Goal: Book appointment/travel/reservation

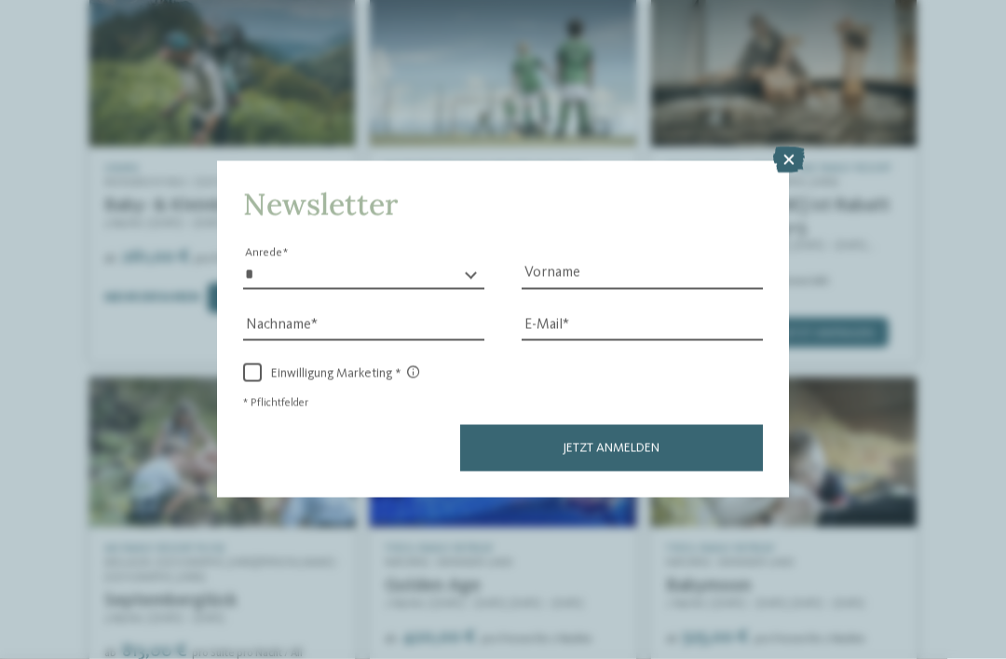
scroll to position [415, 0]
click at [785, 147] on icon at bounding box center [789, 160] width 32 height 26
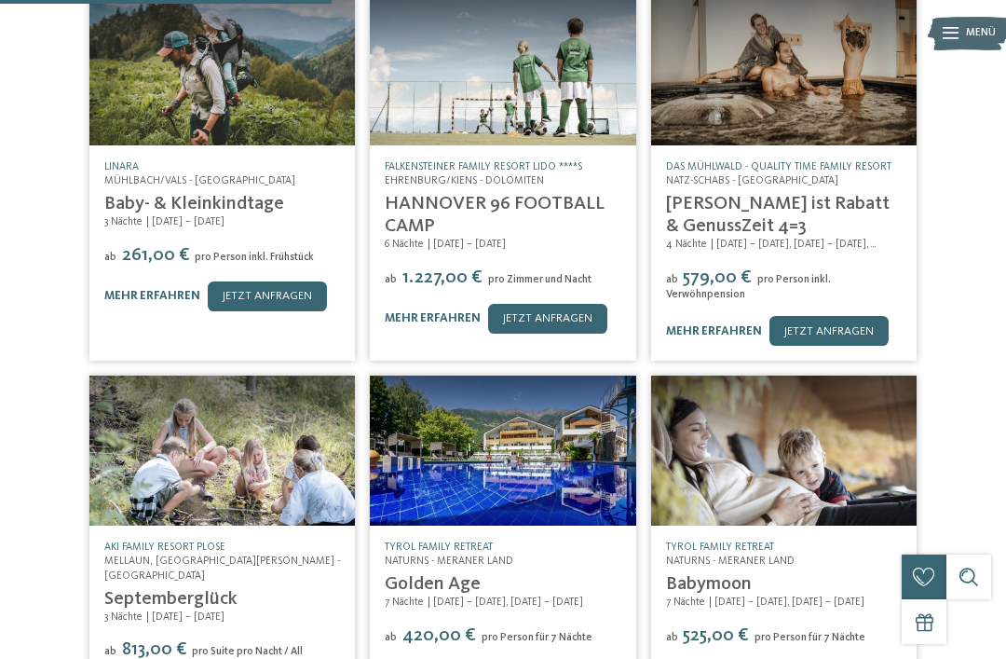
click at [451, 396] on img at bounding box center [502, 449] width 265 height 149
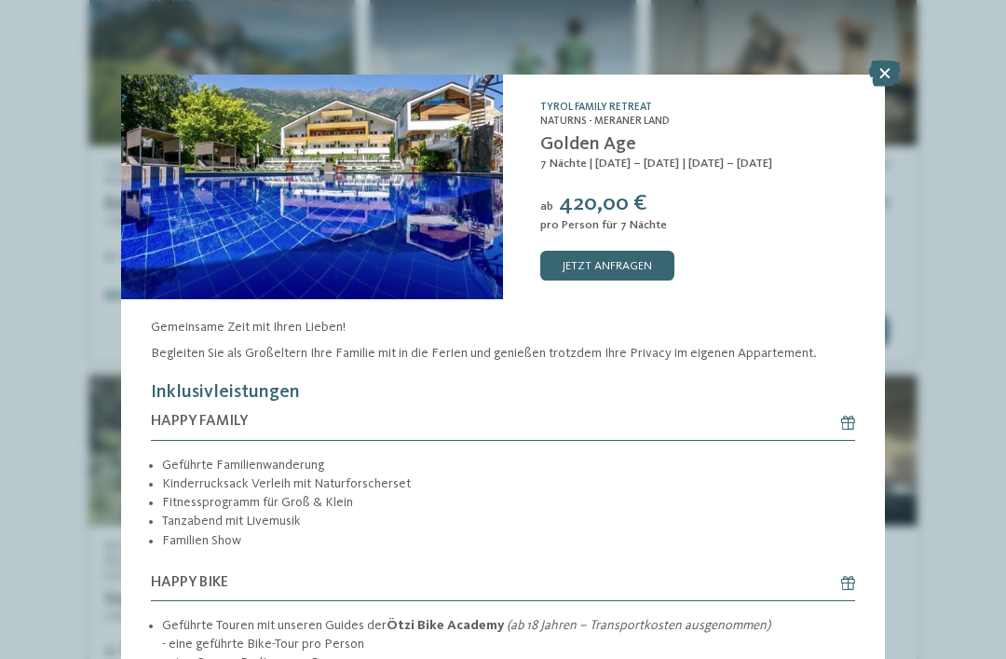
scroll to position [55, 0]
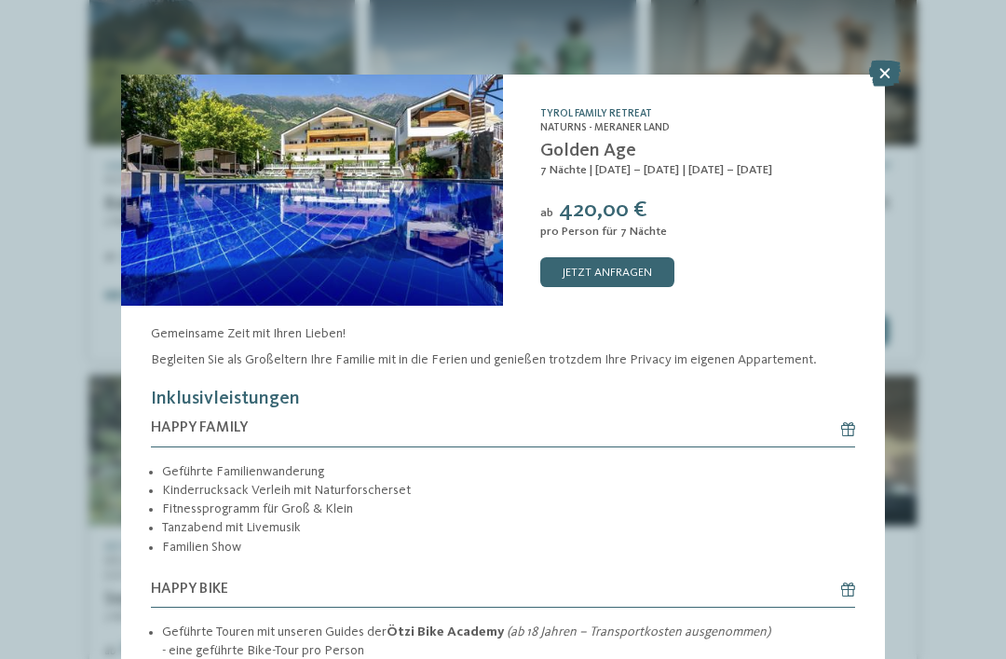
click at [243, 204] on img at bounding box center [312, 163] width 382 height 286
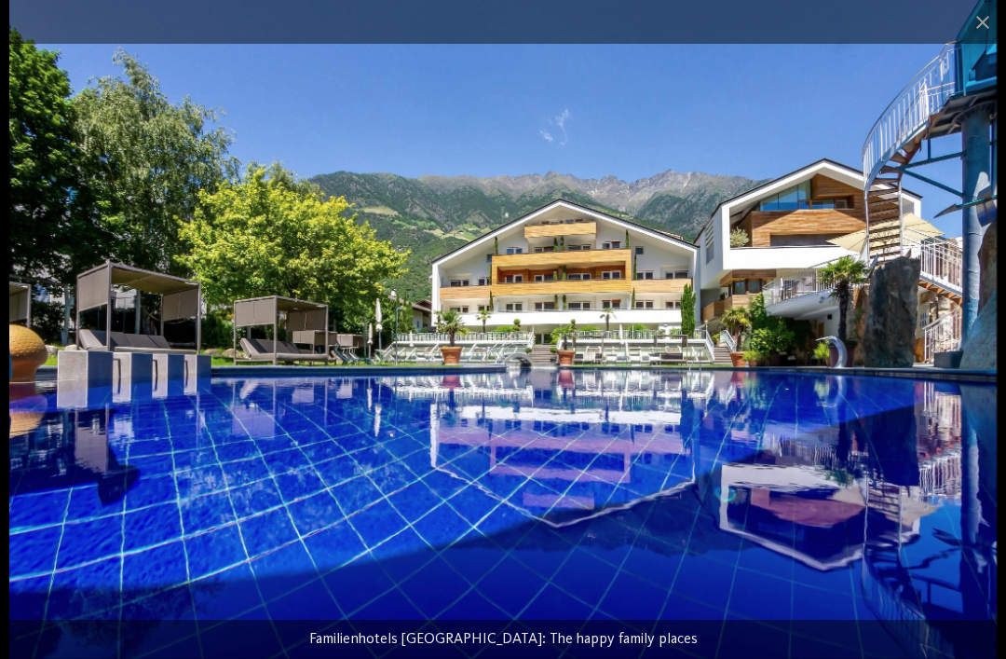
scroll to position [0, 0]
click at [977, 28] on span at bounding box center [982, 22] width 47 height 44
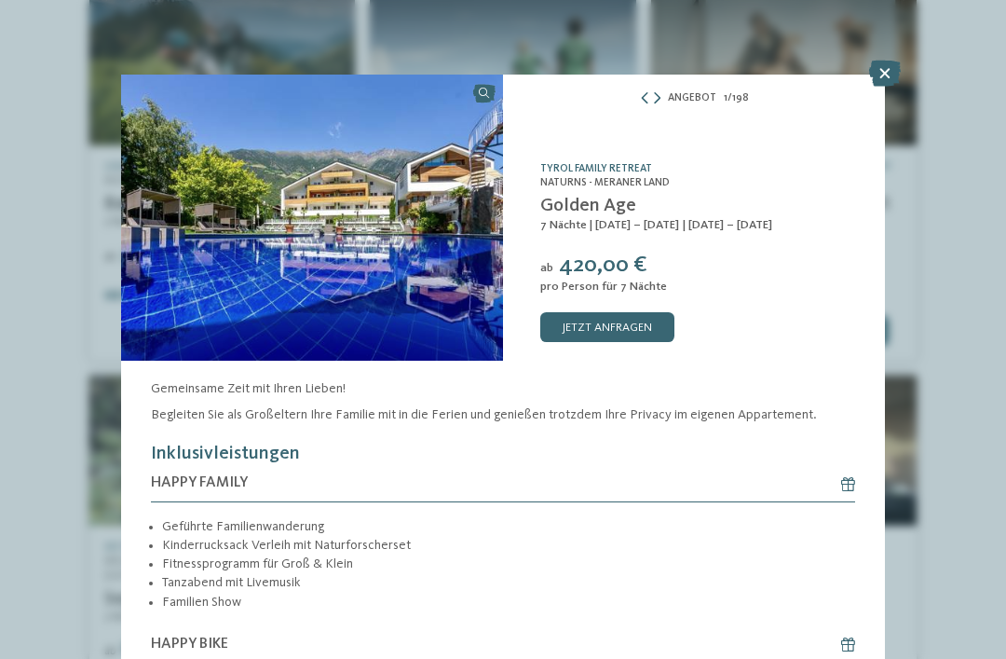
click at [875, 62] on icon at bounding box center [885, 74] width 32 height 26
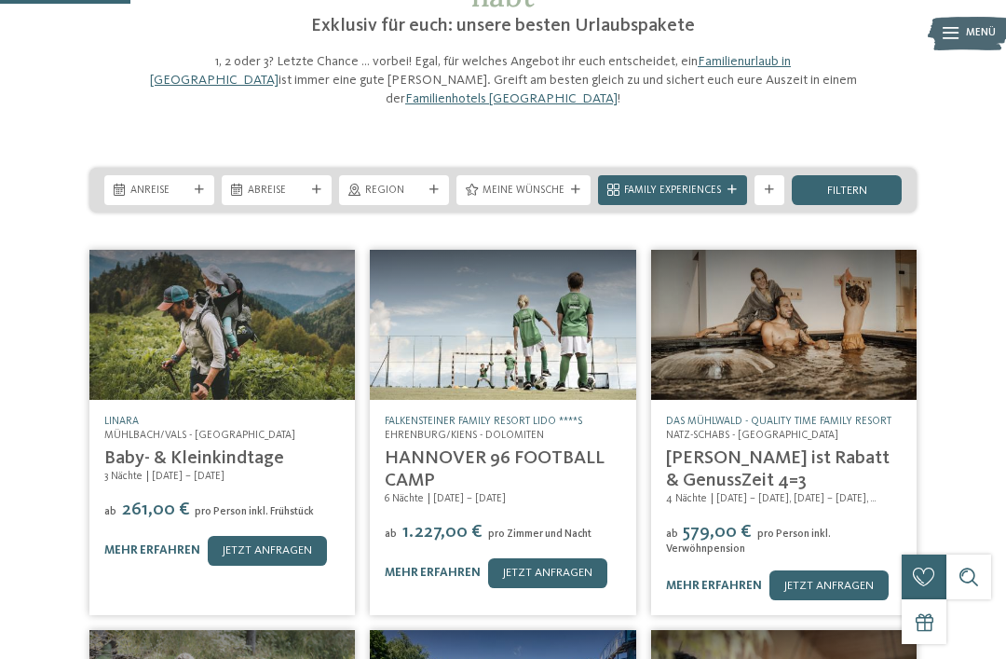
scroll to position [170, 0]
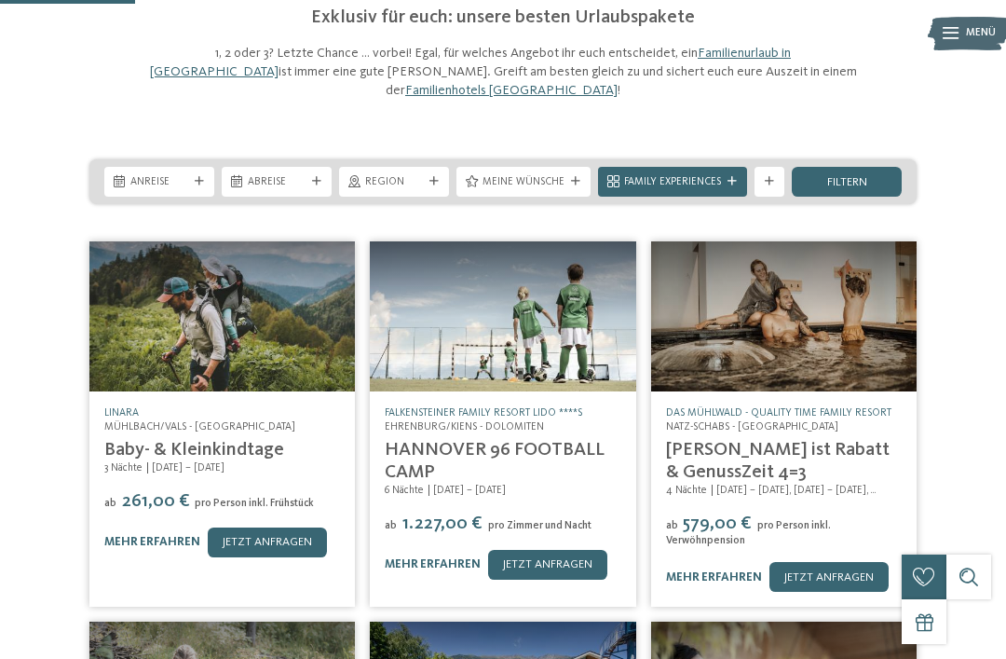
click at [160, 88] on div "Das Angebot, von dem ihr schon lange geträumt habt Exklusiv für euch: unsere be…" at bounding box center [503, 489] width 1006 height 1108
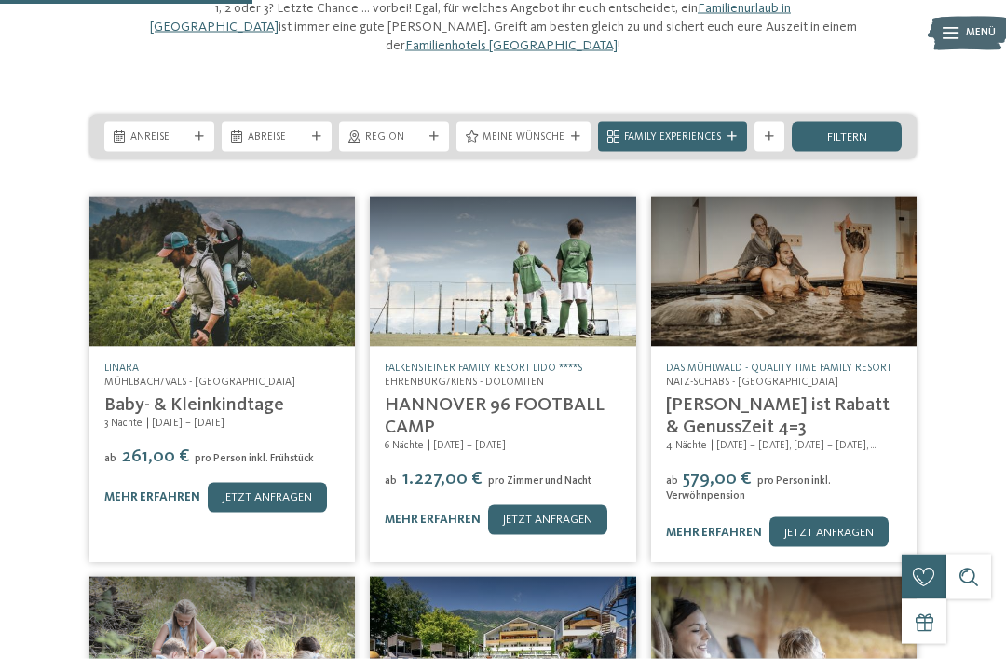
scroll to position [0, 0]
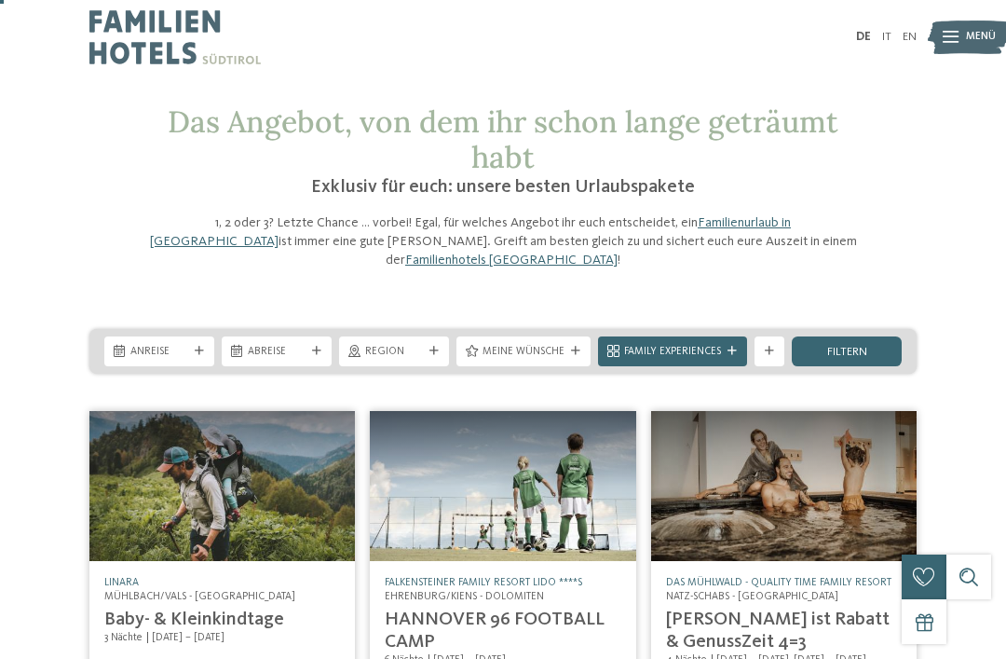
click at [981, 30] on span "Menü" at bounding box center [981, 37] width 30 height 15
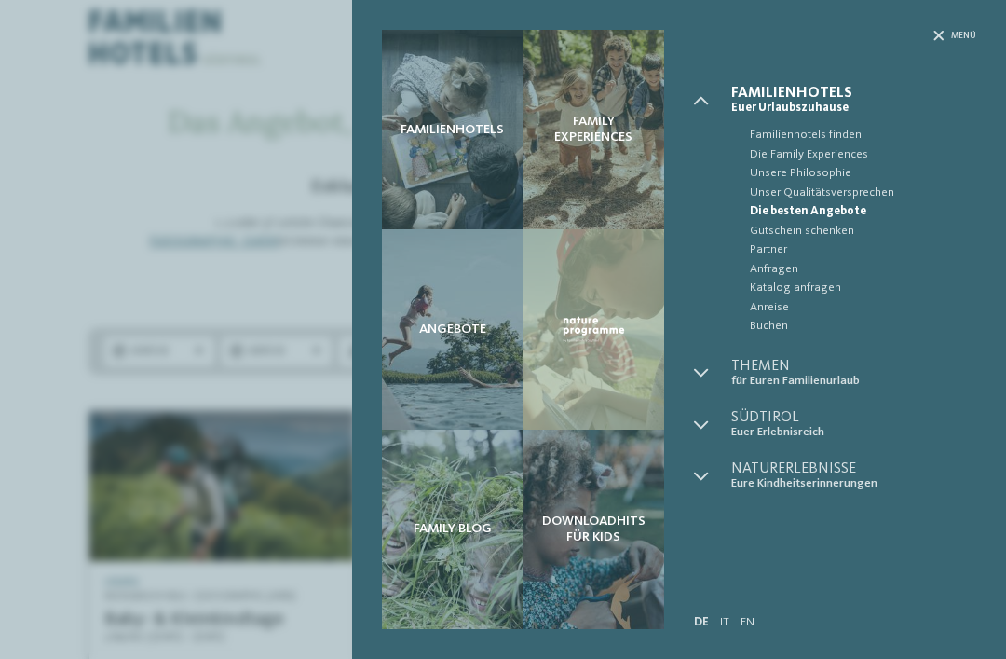
click at [148, 107] on div "Familienhotels Family Experiences Angebote" at bounding box center [503, 329] width 1006 height 659
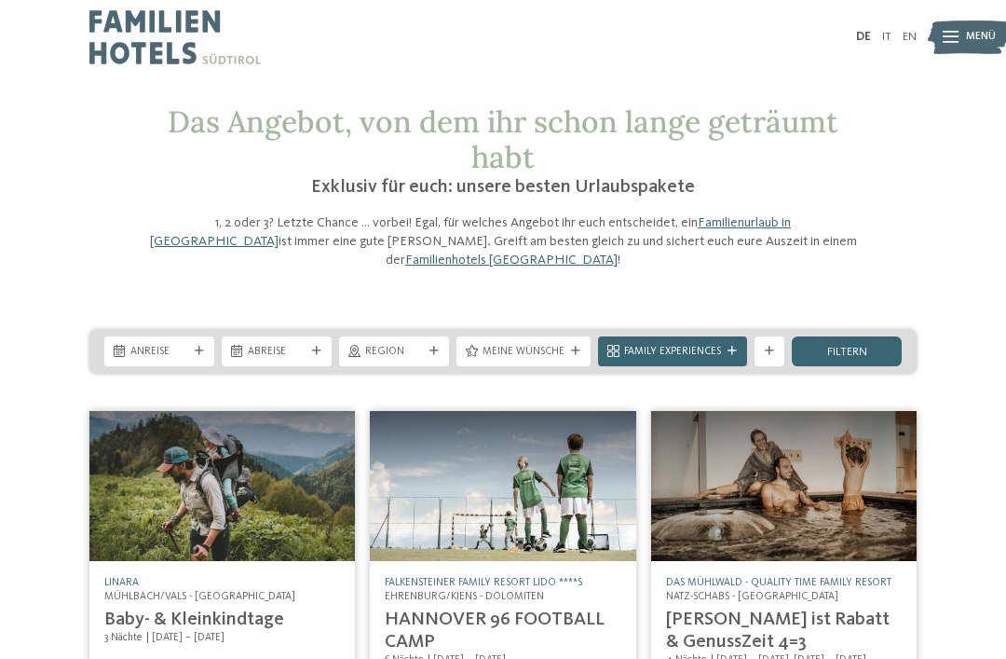
click at [148, 0] on div "Familienhotels Family Experiences Angebote" at bounding box center [503, 0] width 1006 height 0
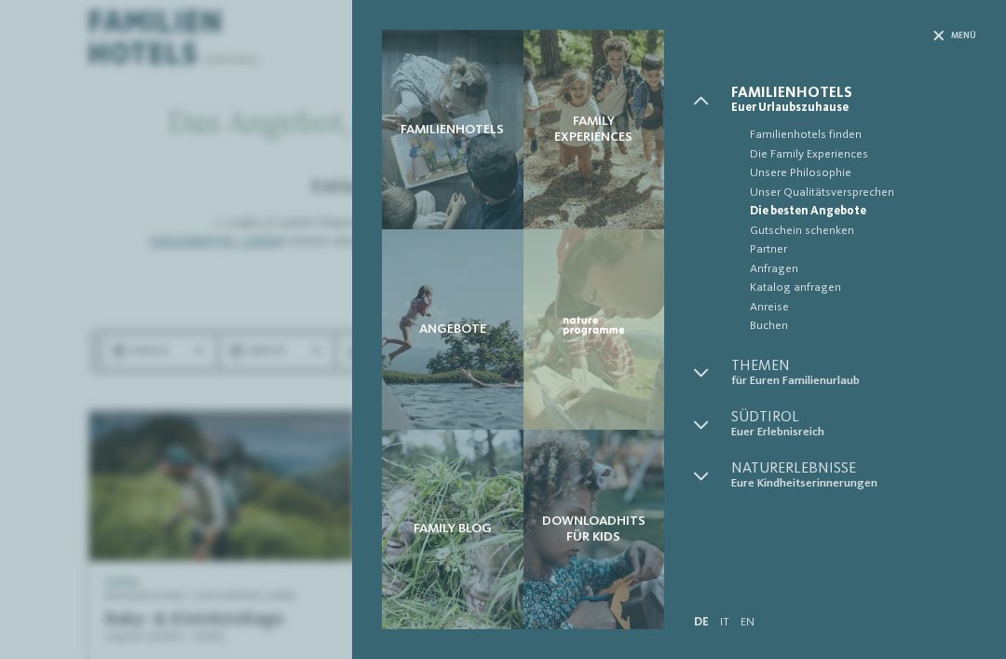
click at [63, 153] on div "Familienhotels Family Experiences Angebote" at bounding box center [503, 329] width 1006 height 659
